Goal: Task Accomplishment & Management: Complete application form

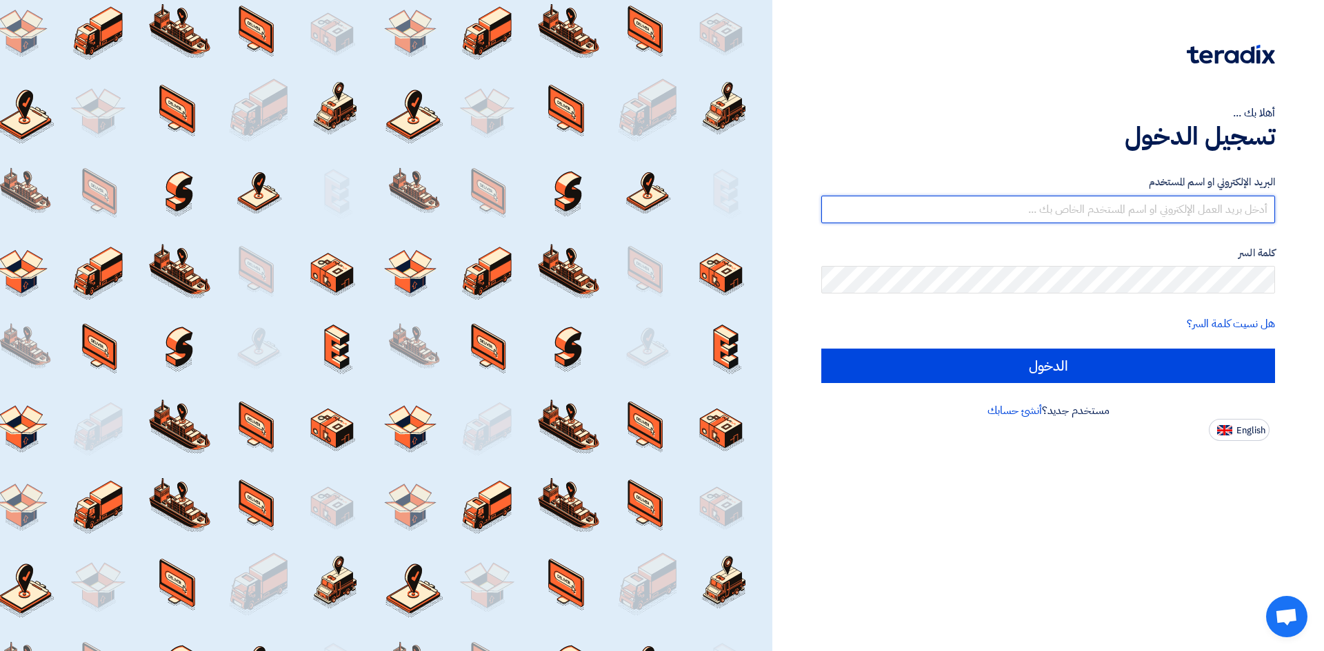
click at [933, 202] on input "text" at bounding box center [1048, 210] width 454 height 28
type input "[PERSON_NAME][EMAIL_ADDRESS][DOMAIN_NAME]"
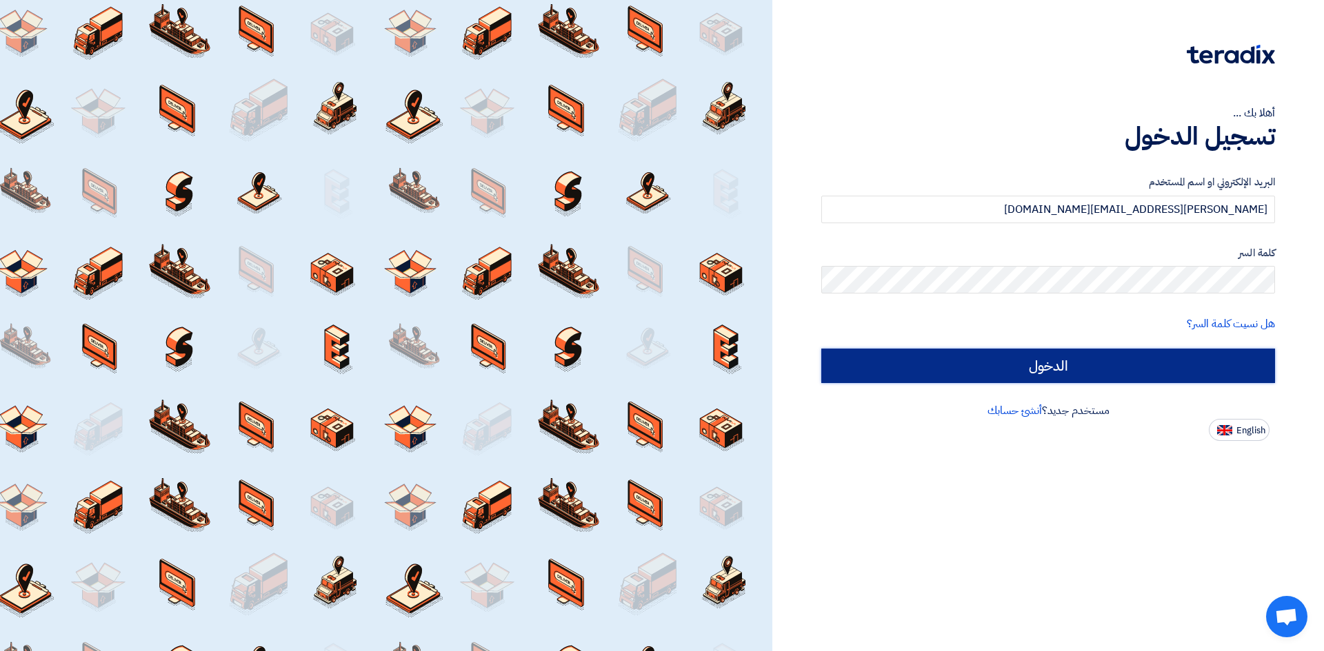
click at [1170, 370] on input "الدخول" at bounding box center [1048, 366] width 454 height 34
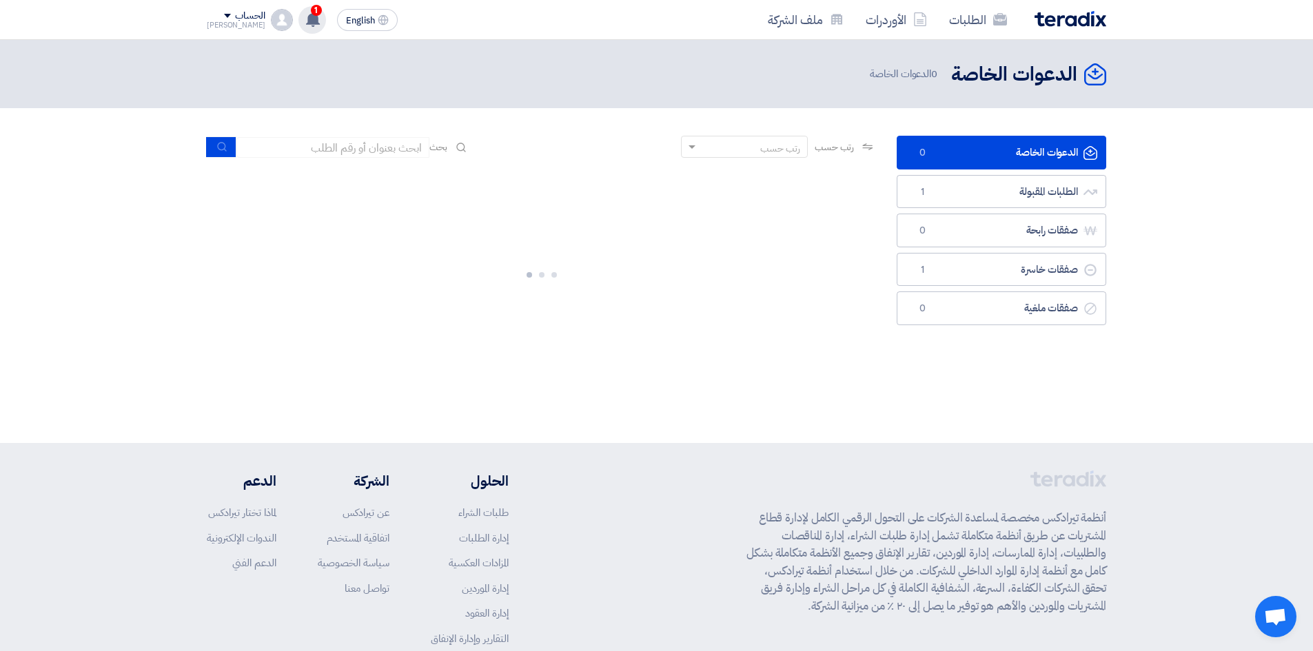
click at [306, 23] on use at bounding box center [313, 19] width 14 height 15
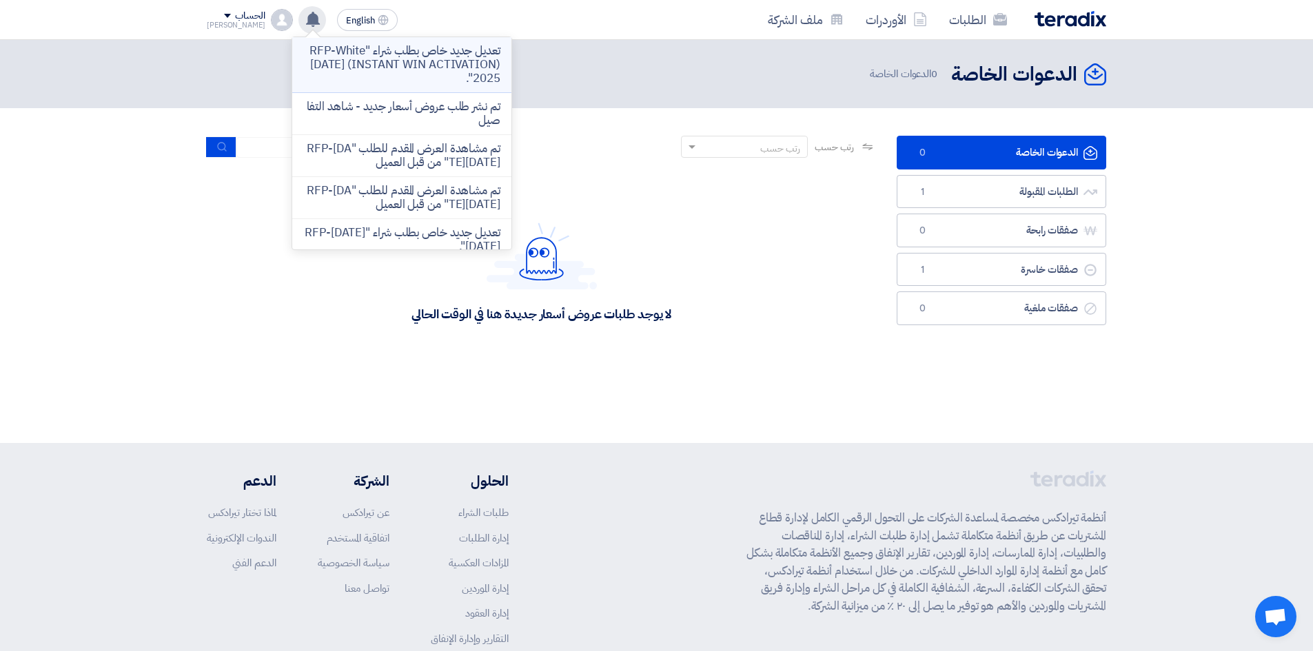
click at [362, 54] on p "تعديل جديد خاص بطلب شراء "RFP-White [DATE] (INSTANT WIN ACTIVATION) 2025"." at bounding box center [401, 64] width 197 height 41
